Goal: Task Accomplishment & Management: Complete application form

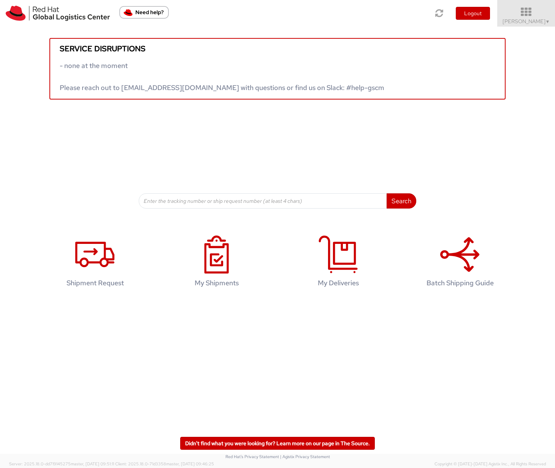
click at [542, 10] on icon at bounding box center [526, 12] width 67 height 11
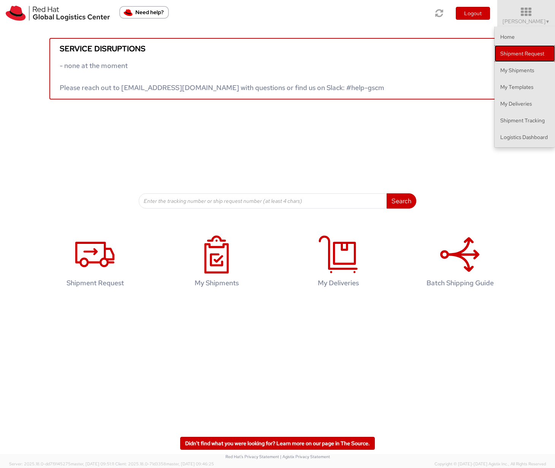
click at [523, 51] on link "Shipment Request" at bounding box center [524, 53] width 60 height 17
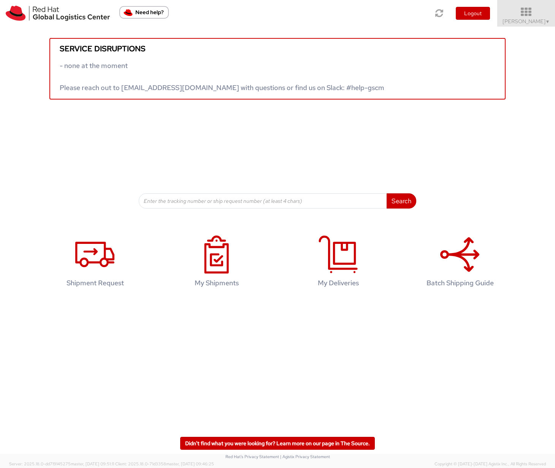
click at [544, 13] on icon at bounding box center [526, 12] width 67 height 11
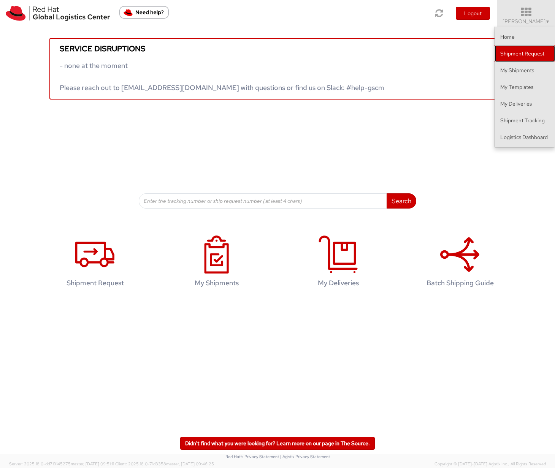
click at [525, 51] on link "Shipment Request" at bounding box center [524, 53] width 60 height 17
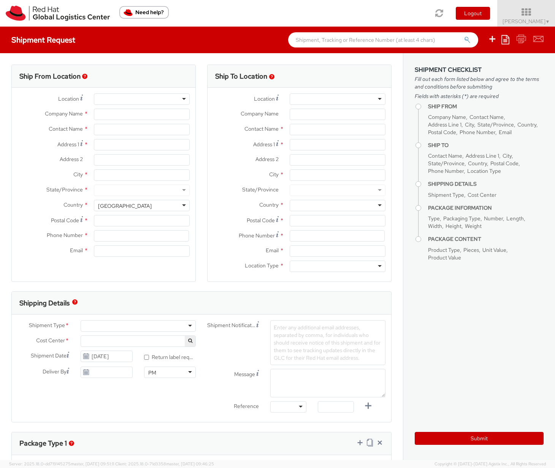
select select
select select "962"
type input "Red Hat Asia Pacific Pte Ltd"
type input "Ruby Amrul"
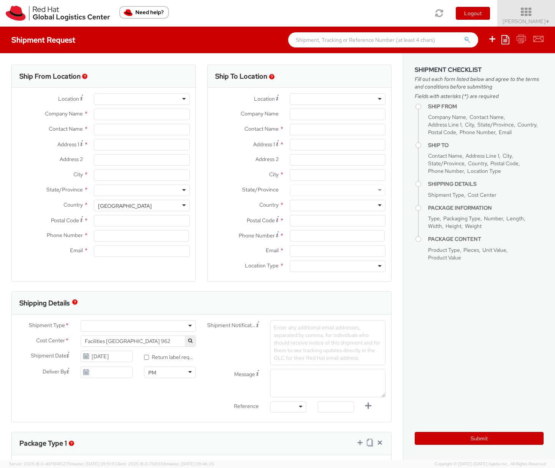
type input "88 Market Street, Level 45"
type input "CapitaSpring"
type input "SINGAPORE"
type input "048948"
type input "65 6490 4200"
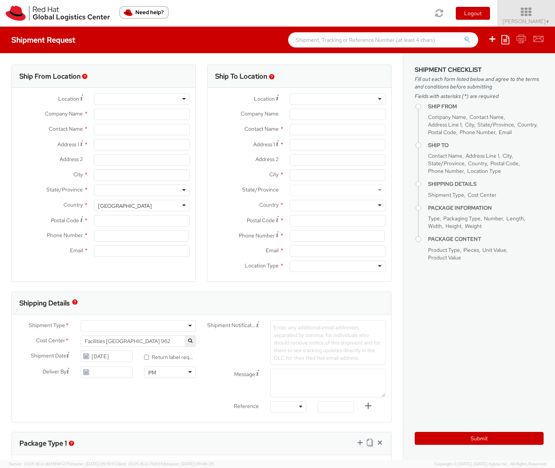
type input "ramrul@redhat.com"
select select "CM"
select select "KGS"
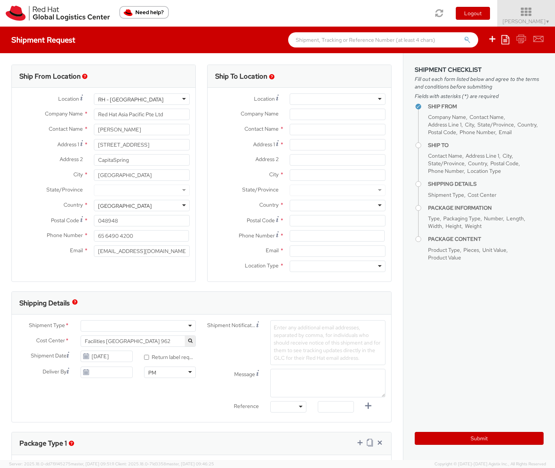
click at [528, 12] on icon at bounding box center [526, 12] width 67 height 11
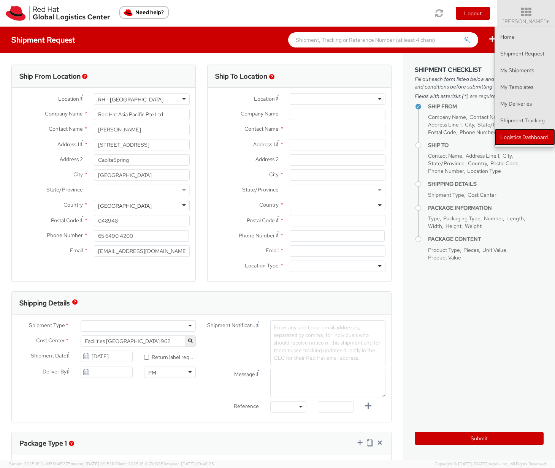
click at [511, 133] on link "Logistics Dashboard" at bounding box center [524, 137] width 60 height 17
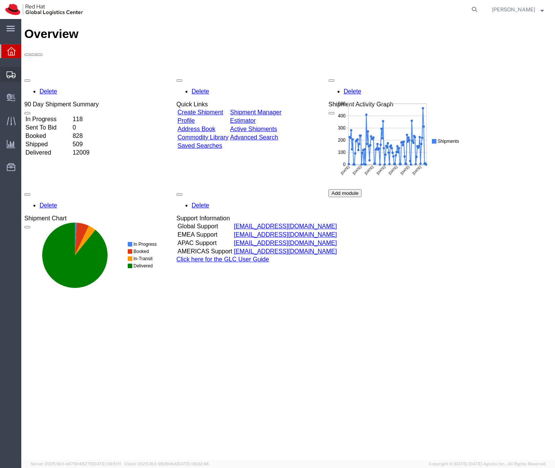
click at [0, 0] on span "Shipment Manager" at bounding box center [0, 0] width 0 height 0
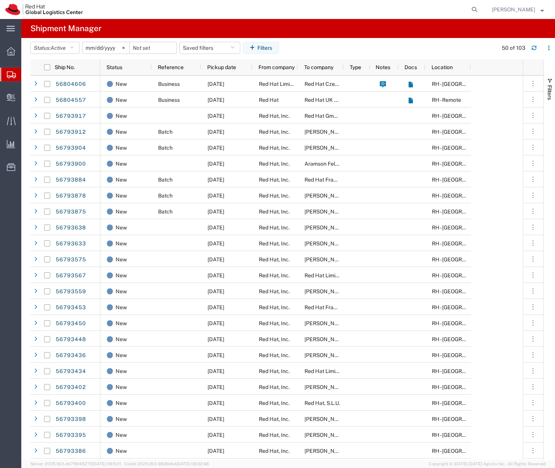
click at [114, 52] on input "2025-08-12" at bounding box center [105, 47] width 47 height 11
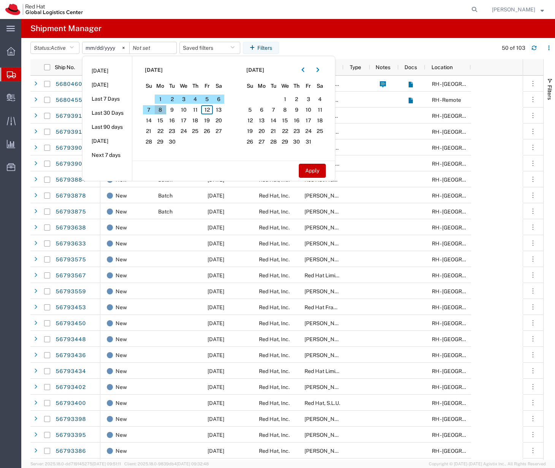
click at [163, 109] on span "8" at bounding box center [161, 109] width 12 height 9
click at [211, 109] on span "12" at bounding box center [207, 109] width 12 height 9
click at [309, 171] on button "Apply" at bounding box center [312, 171] width 27 height 14
type input "2025-09-08"
type input "2025-09-12"
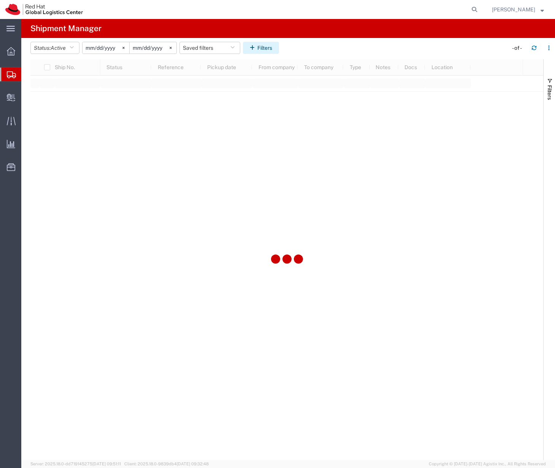
click at [273, 45] on button "Filters" at bounding box center [261, 48] width 36 height 12
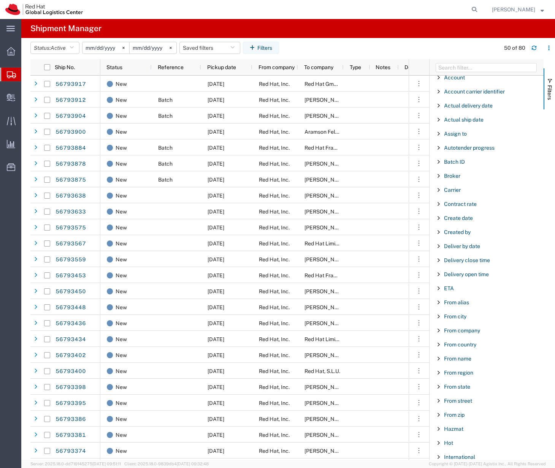
scroll to position [11, 0]
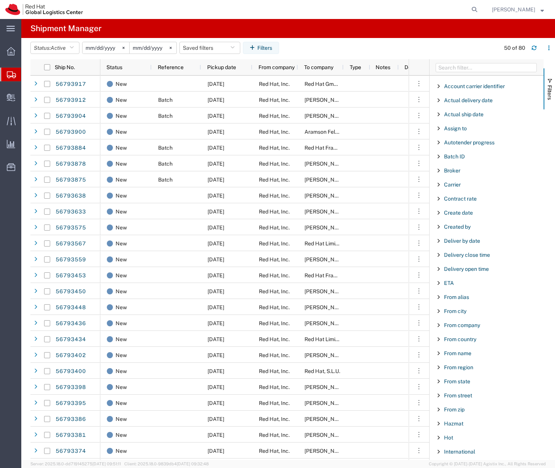
click at [439, 339] on span "Filter List 66 Filters" at bounding box center [439, 339] width 6 height 6
click at [458, 378] on input "Filter List 66 Filters" at bounding box center [489, 378] width 100 height 12
type input "sing"
click at [463, 396] on label "Singapore" at bounding box center [489, 396] width 100 height 11
click at [0, 0] on input "Singapore" at bounding box center [0, 0] width 0 height 0
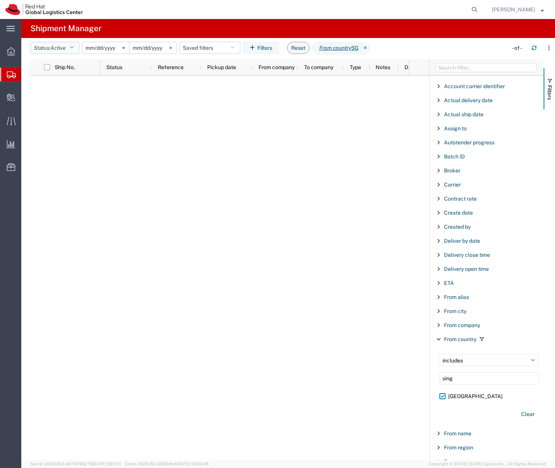
click at [74, 49] on icon "button" at bounding box center [72, 47] width 4 height 5
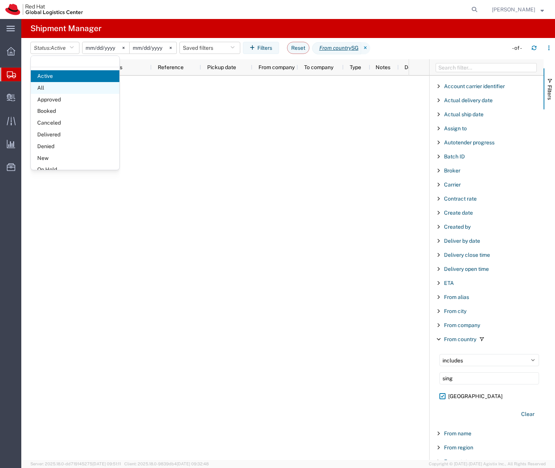
click at [60, 89] on span "All" at bounding box center [75, 88] width 89 height 12
